Goal: Check status: Check status

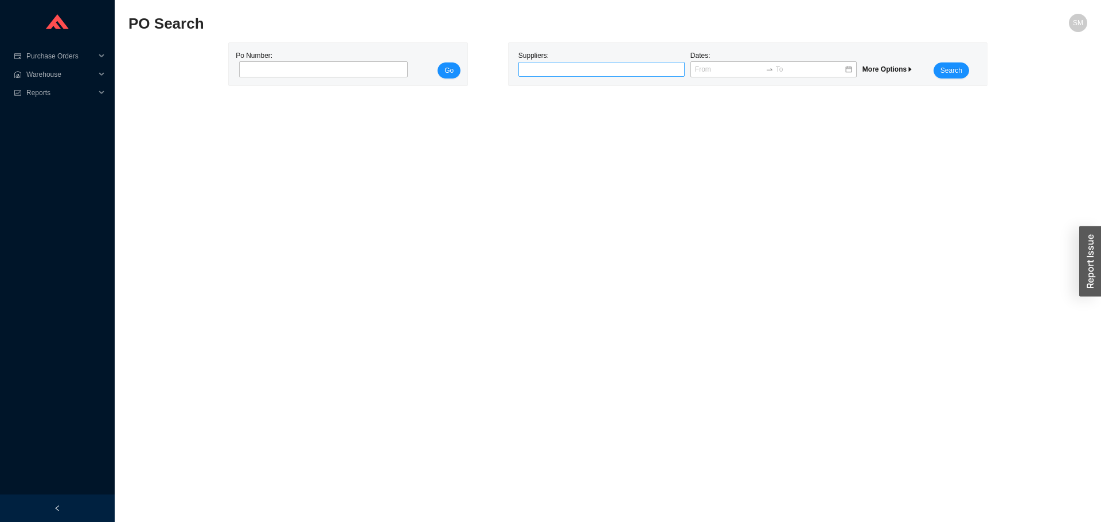
click at [601, 62] on div "Suppliers:" at bounding box center [601, 64] width 172 height 29
click at [600, 62] on div at bounding box center [601, 69] width 166 height 15
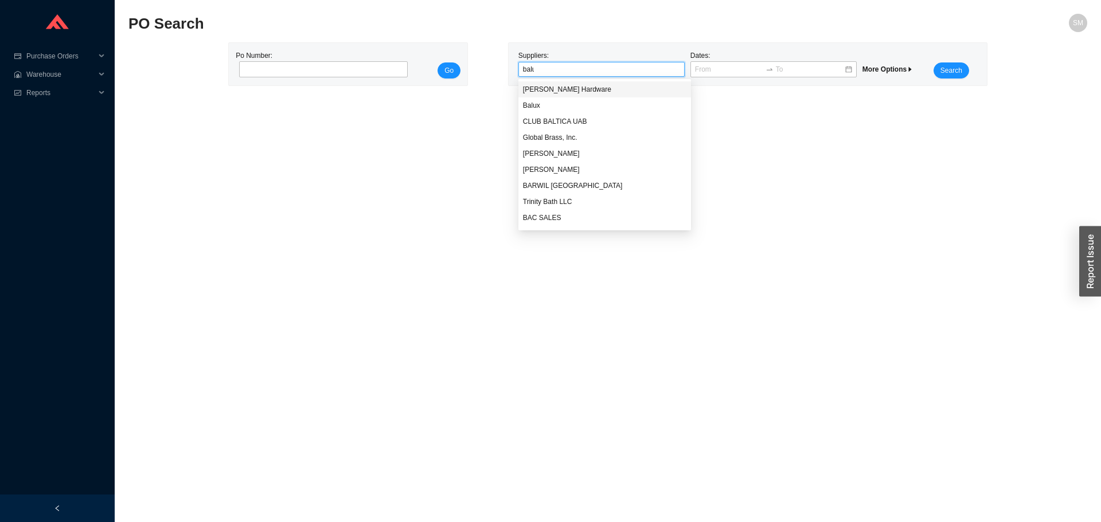
type input "balux"
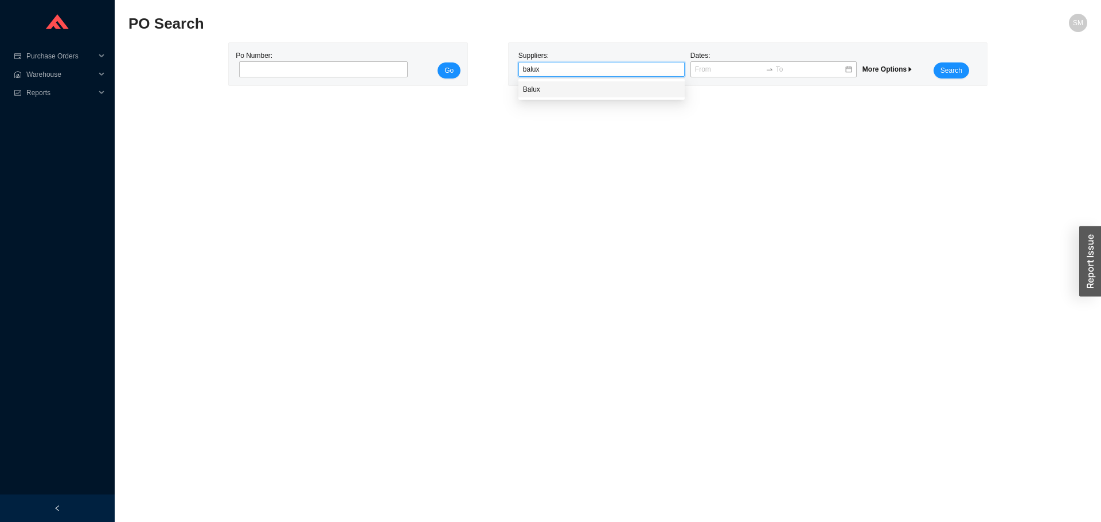
click at [588, 93] on div "Balux" at bounding box center [601, 89] width 157 height 10
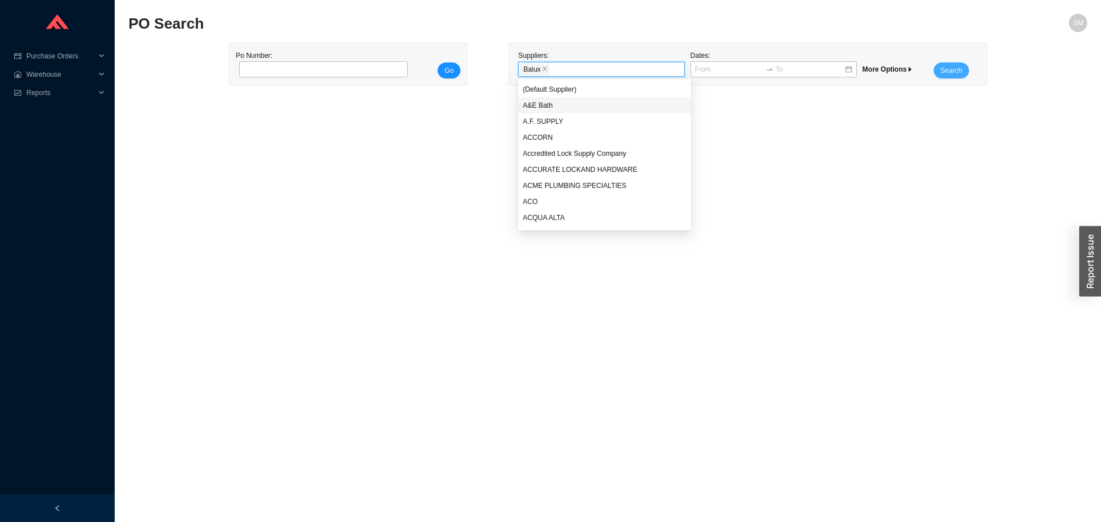
click at [943, 66] on span "Search" at bounding box center [951, 70] width 22 height 11
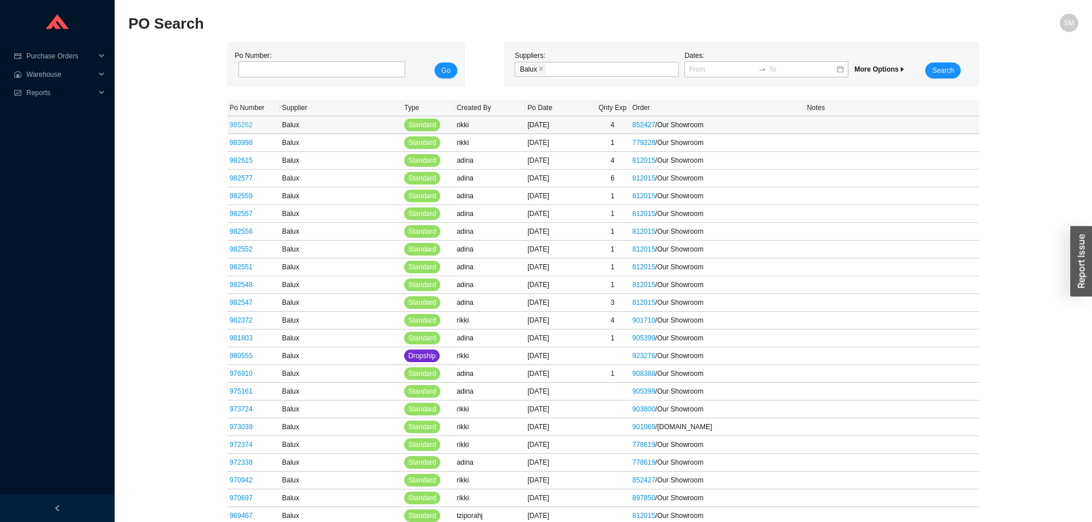
click at [239, 121] on link "985262" at bounding box center [241, 125] width 23 height 8
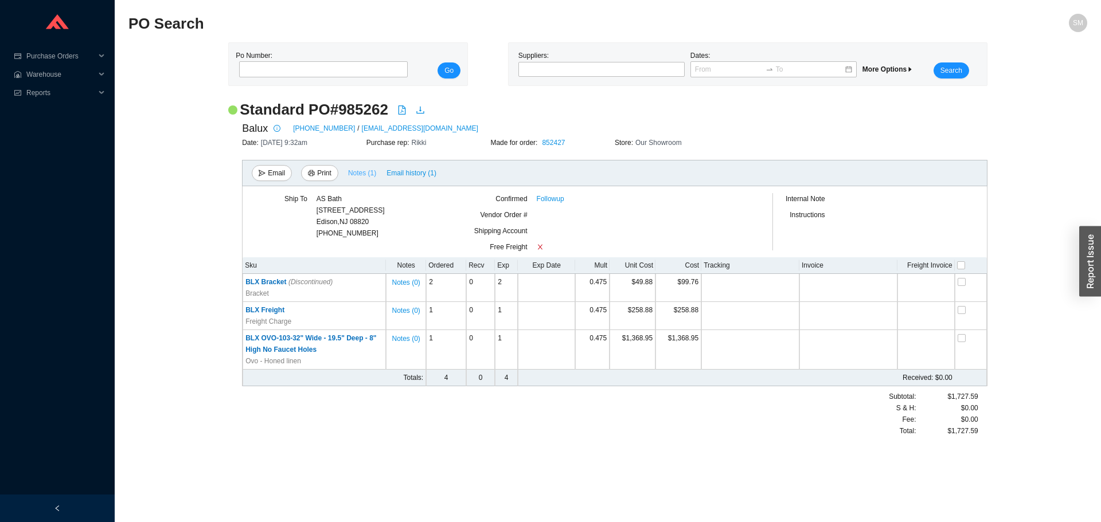
click at [368, 170] on span "Notes ( 1 )" at bounding box center [362, 172] width 28 height 11
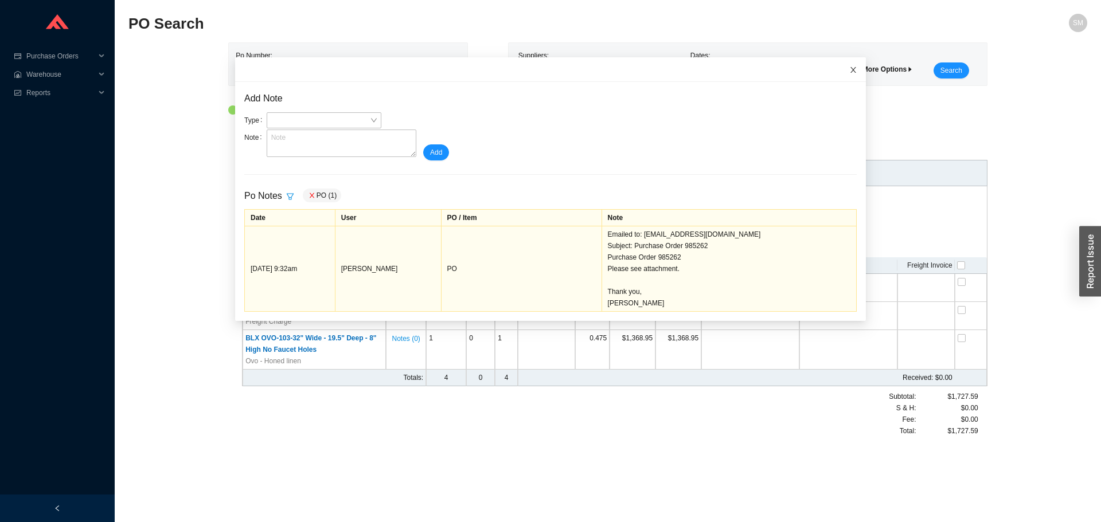
click at [840, 68] on span "Close" at bounding box center [852, 69] width 25 height 25
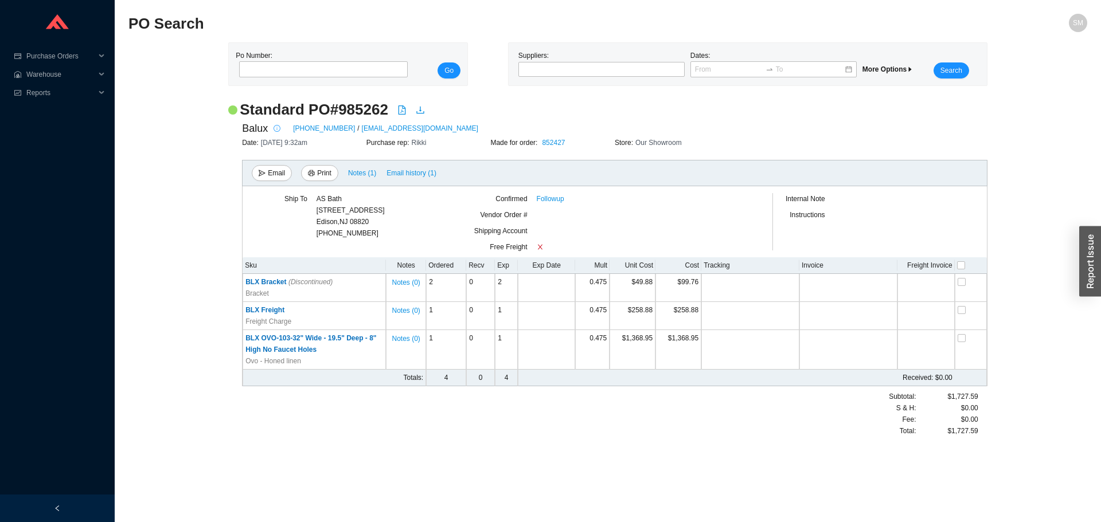
click at [275, 128] on icon "info-circle" at bounding box center [276, 128] width 7 height 7
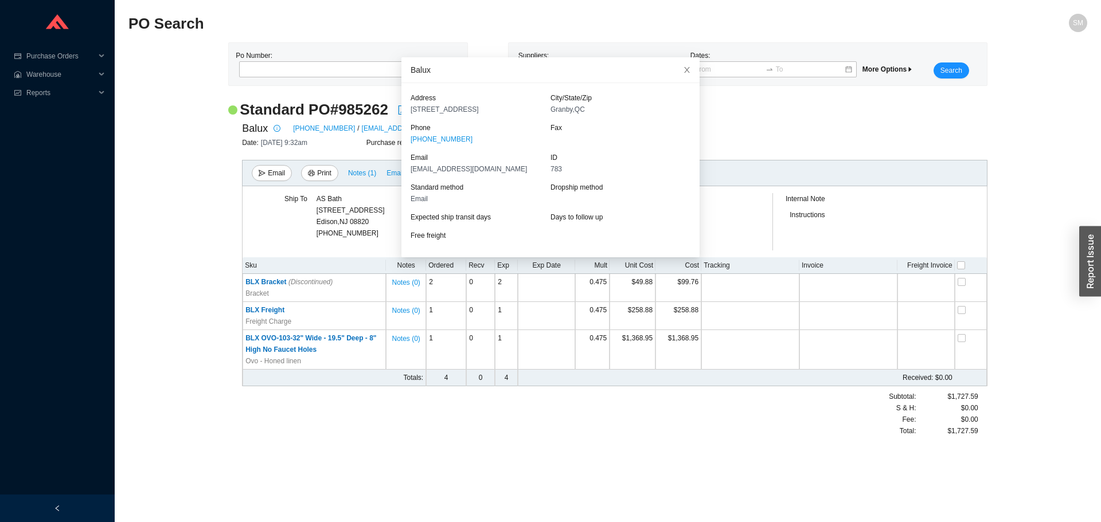
click at [714, 121] on div "Balux [PHONE_NUMBER] / [EMAIL_ADDRESS][DOMAIN_NAME]" at bounding box center [614, 128] width 745 height 17
click at [683, 72] on icon "close" at bounding box center [687, 70] width 8 height 8
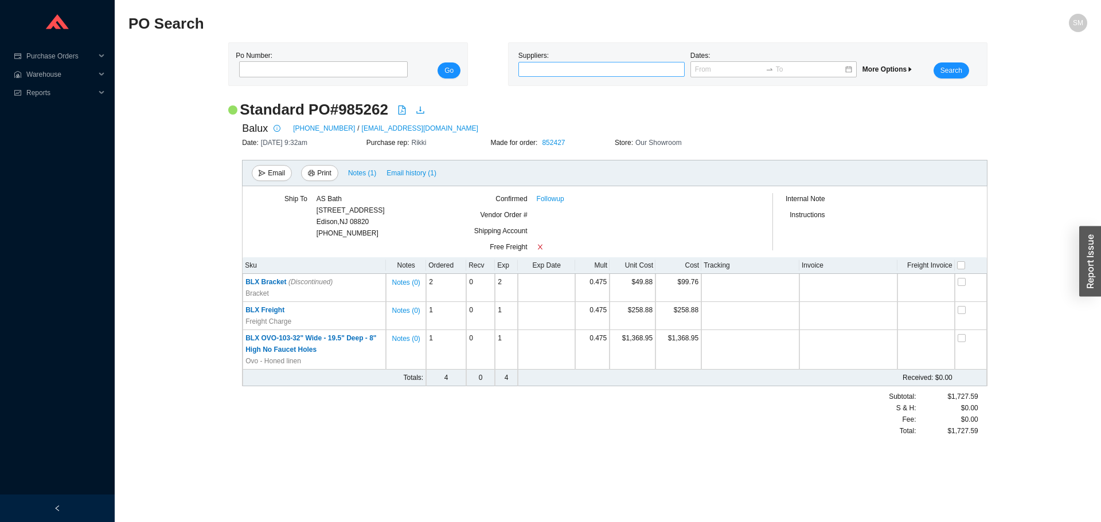
click at [599, 68] on div at bounding box center [597, 69] width 152 height 11
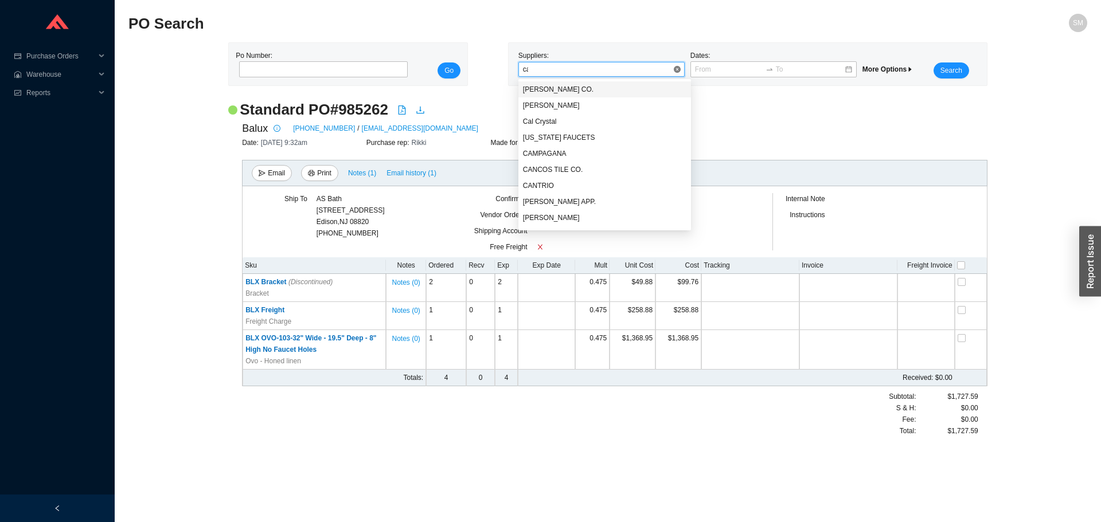
type input "cal"
click at [604, 104] on div "[US_STATE] FAUCETS" at bounding box center [601, 105] width 157 height 10
click at [961, 69] on button "Search" at bounding box center [951, 70] width 36 height 16
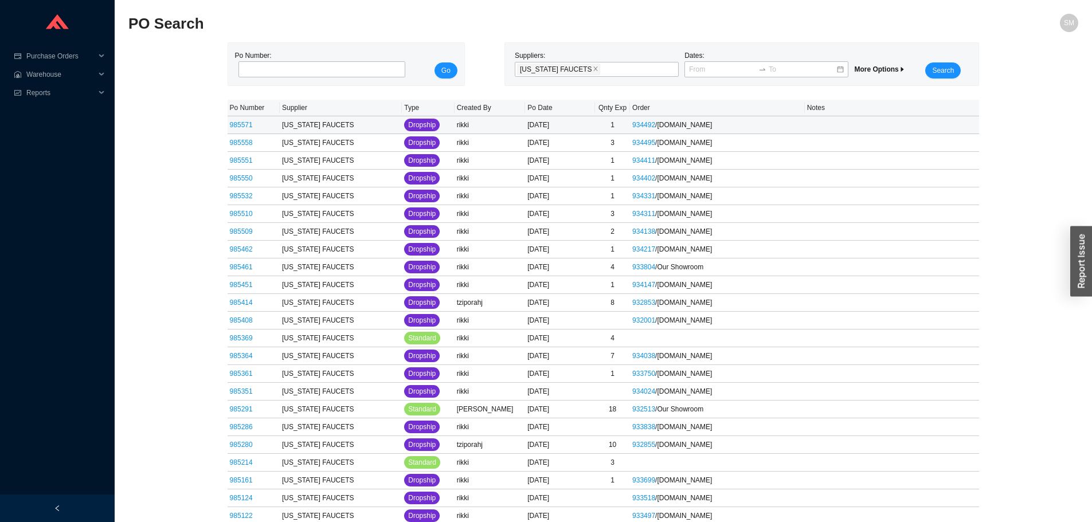
click at [244, 120] on td "985571" at bounding box center [254, 125] width 52 height 18
click at [245, 126] on link "985571" at bounding box center [241, 125] width 23 height 8
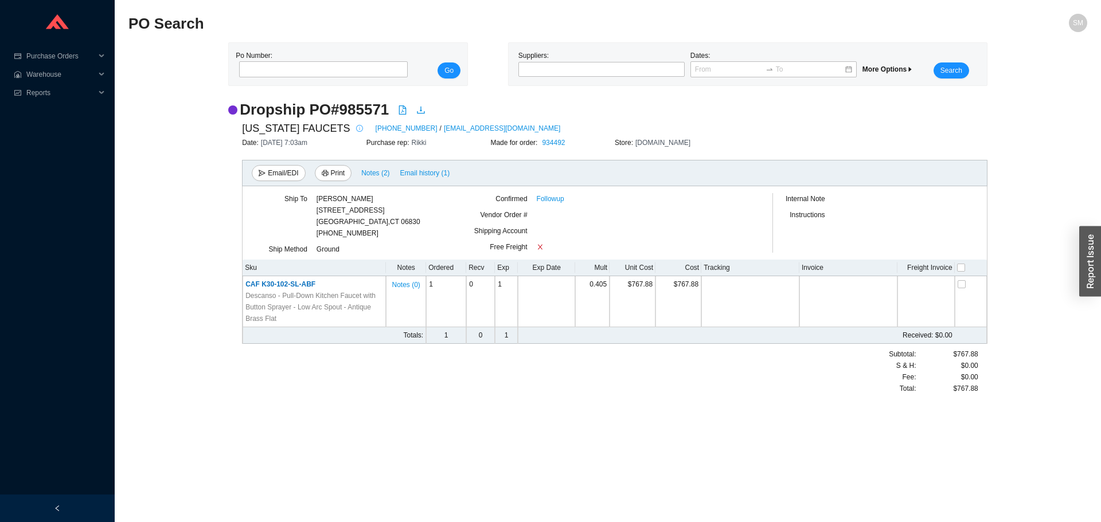
click at [356, 127] on icon "info-circle" at bounding box center [359, 128] width 7 height 7
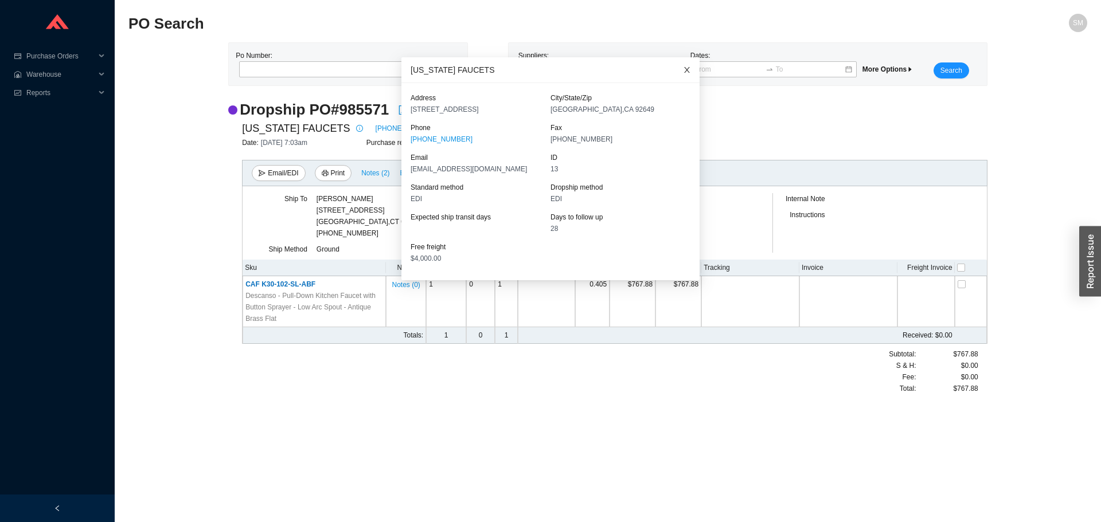
click at [683, 70] on icon "close" at bounding box center [687, 70] width 8 height 8
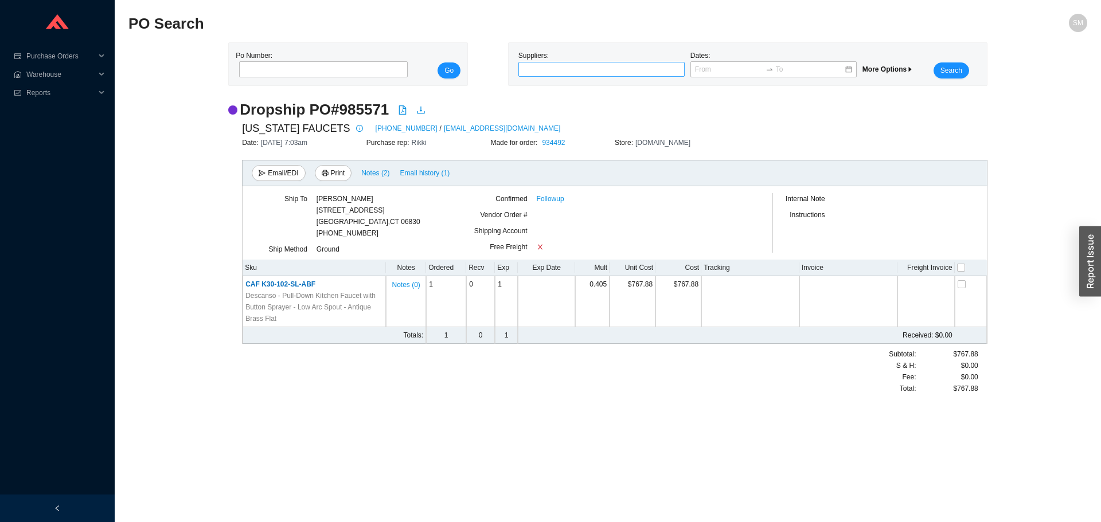
click at [596, 75] on div at bounding box center [597, 69] width 152 height 11
